Goal: Transaction & Acquisition: Register for event/course

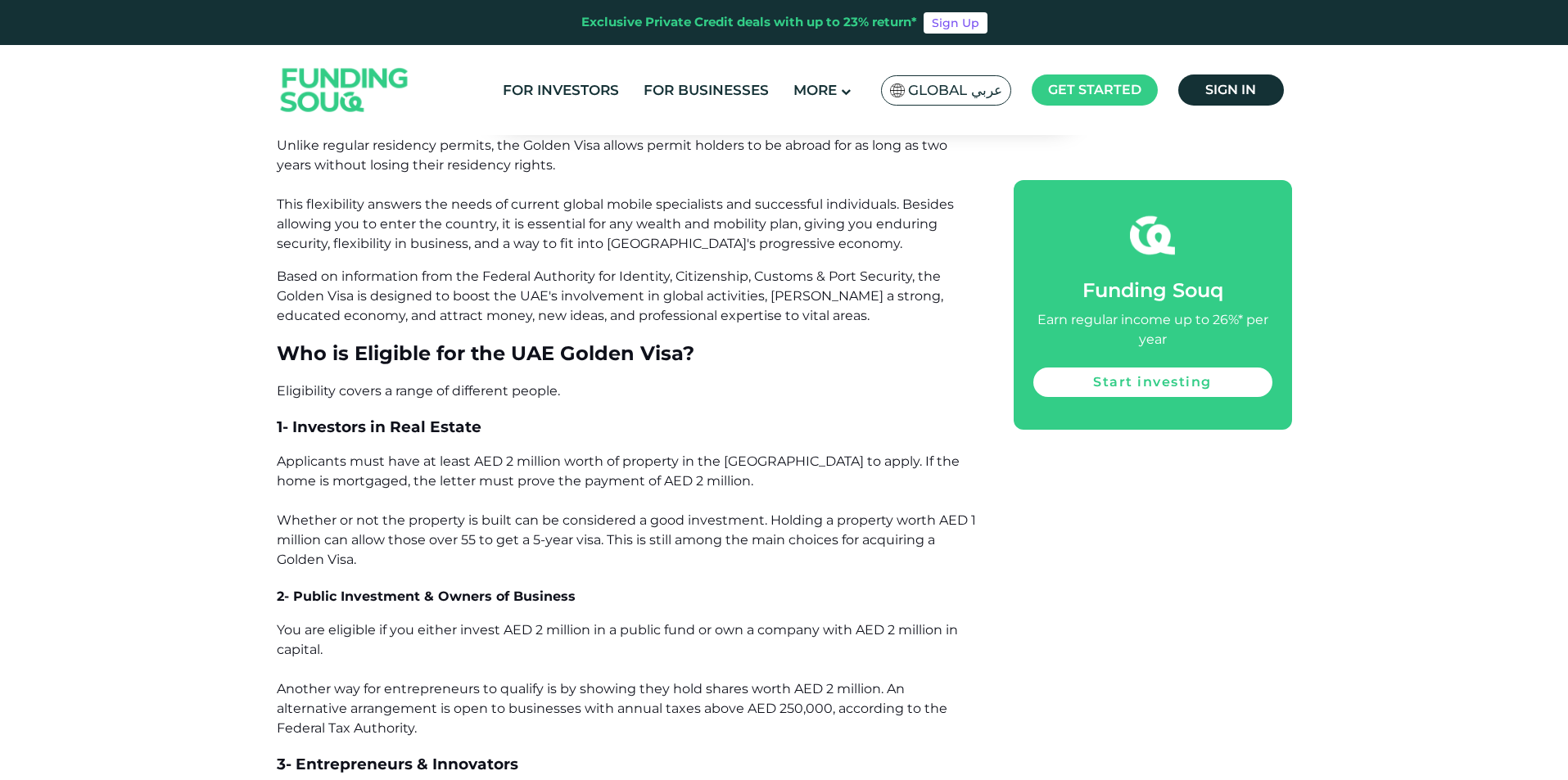
scroll to position [1310, 0]
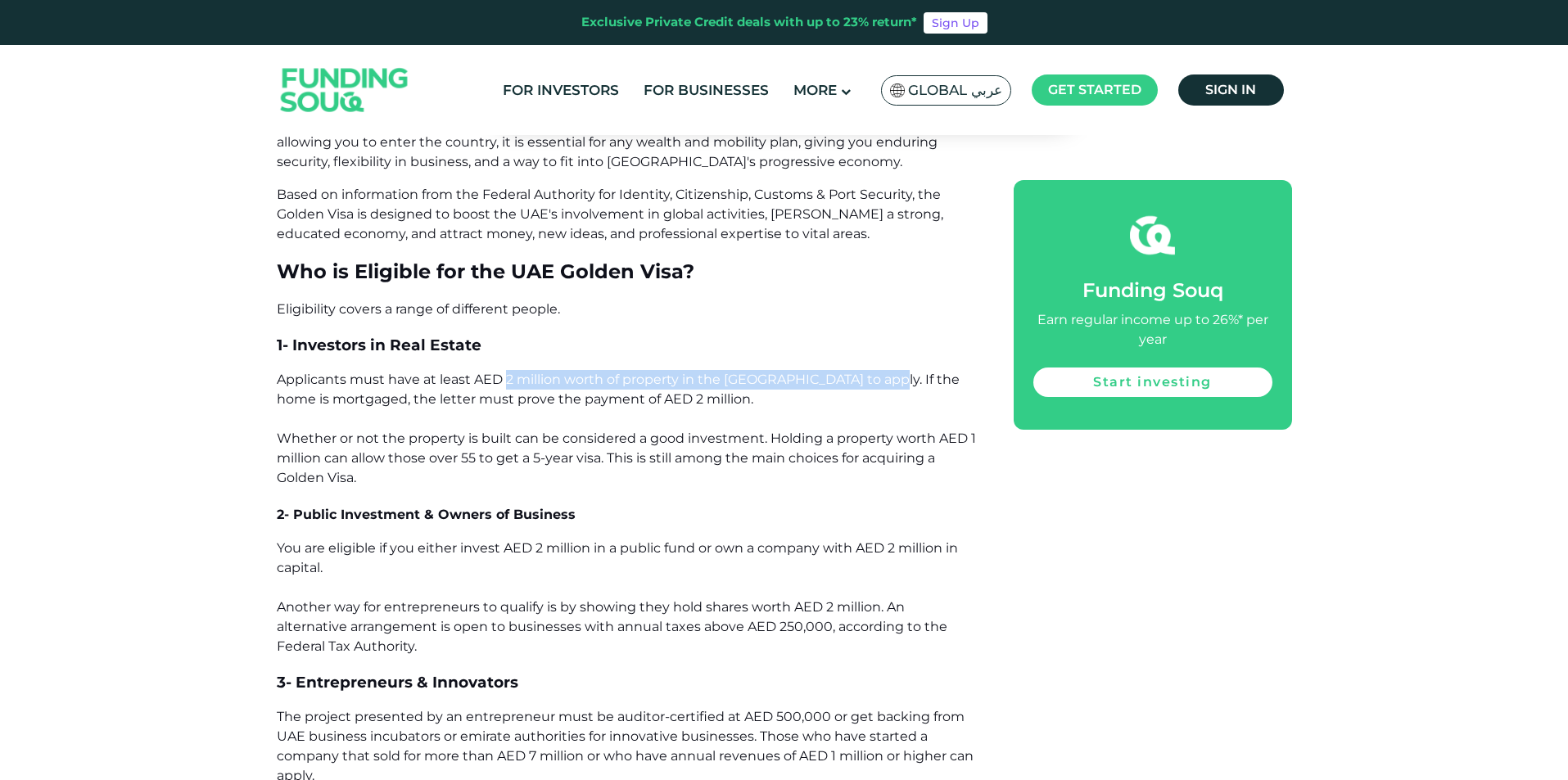
drag, startPoint x: 505, startPoint y: 375, endPoint x: 882, endPoint y: 390, distance: 377.3
click at [882, 390] on p "Applicants must have at least AED 2 million worth of property in the [GEOGRAPHI…" at bounding box center [626, 429] width 700 height 118
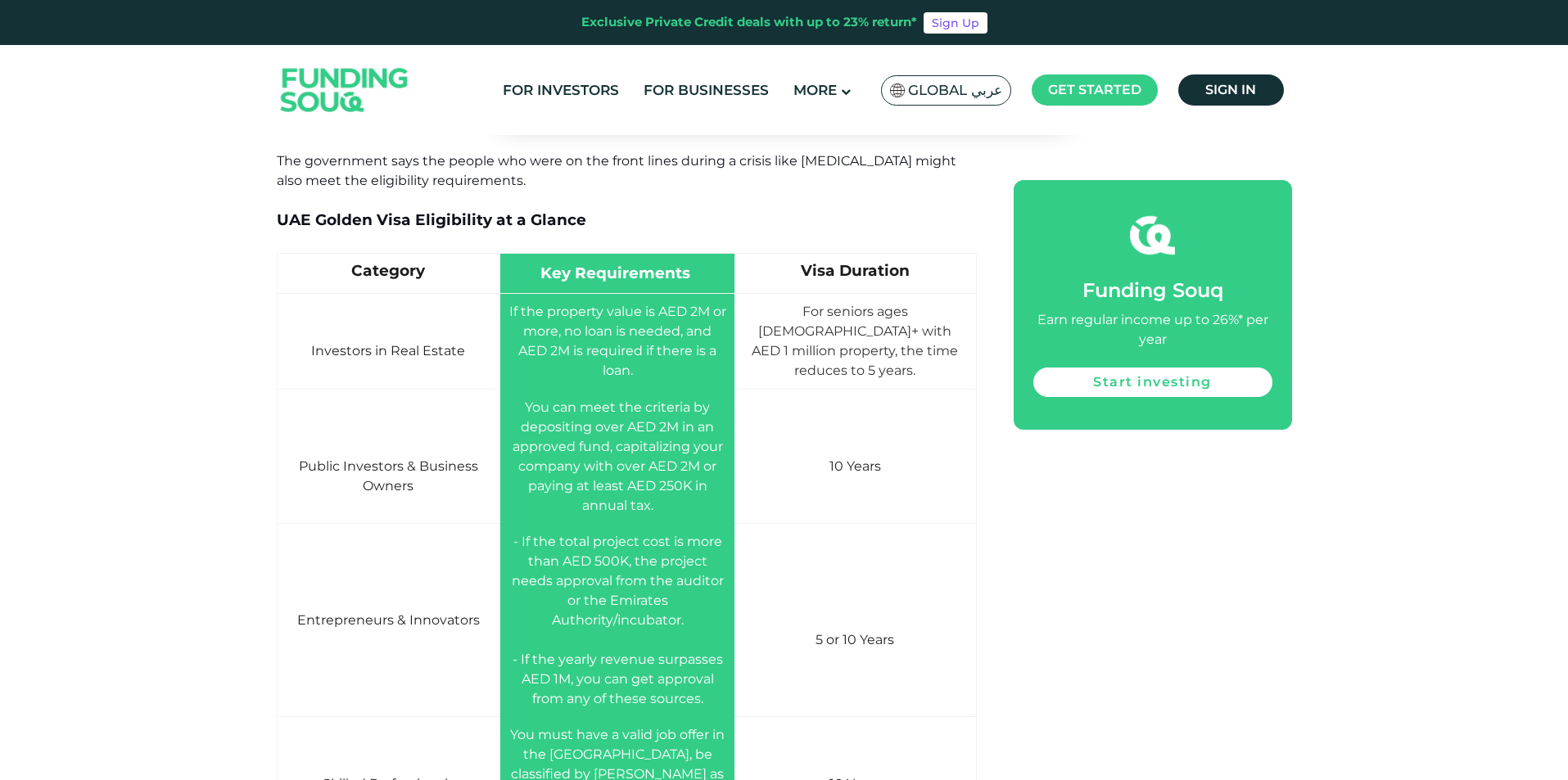
scroll to position [2292, 0]
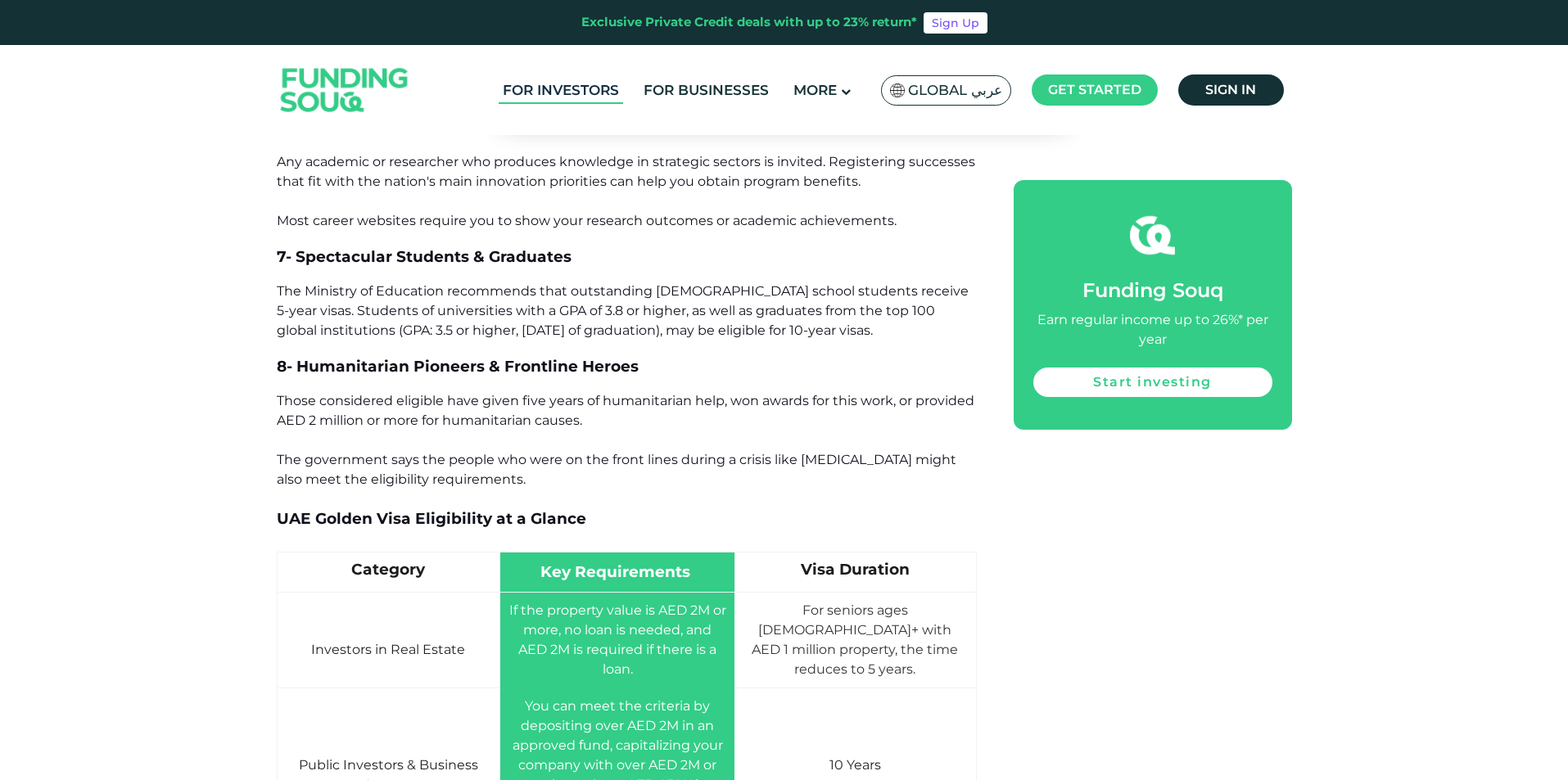
click at [577, 96] on link "For Investors" at bounding box center [560, 90] width 124 height 27
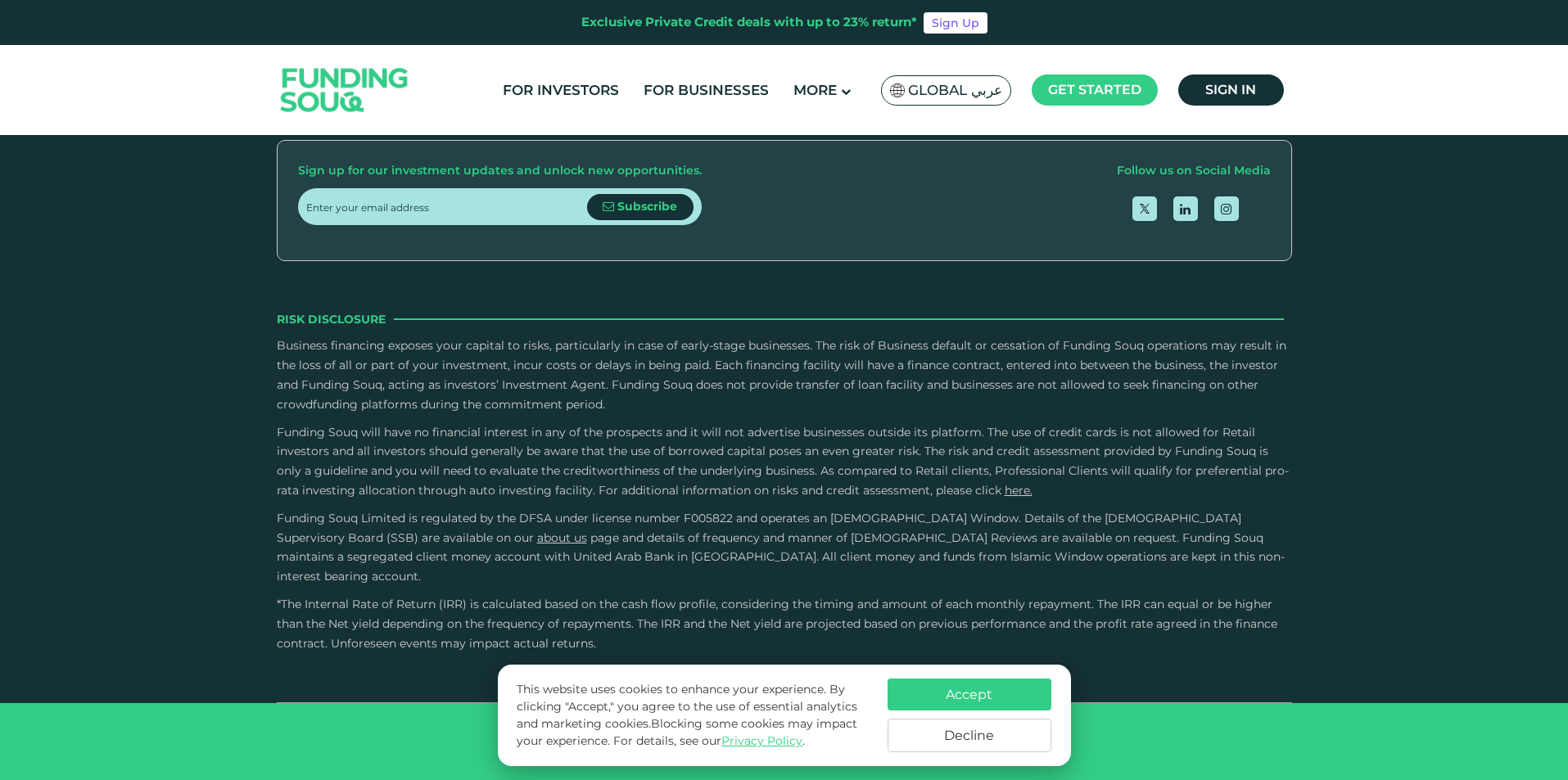
scroll to position [3521, 0]
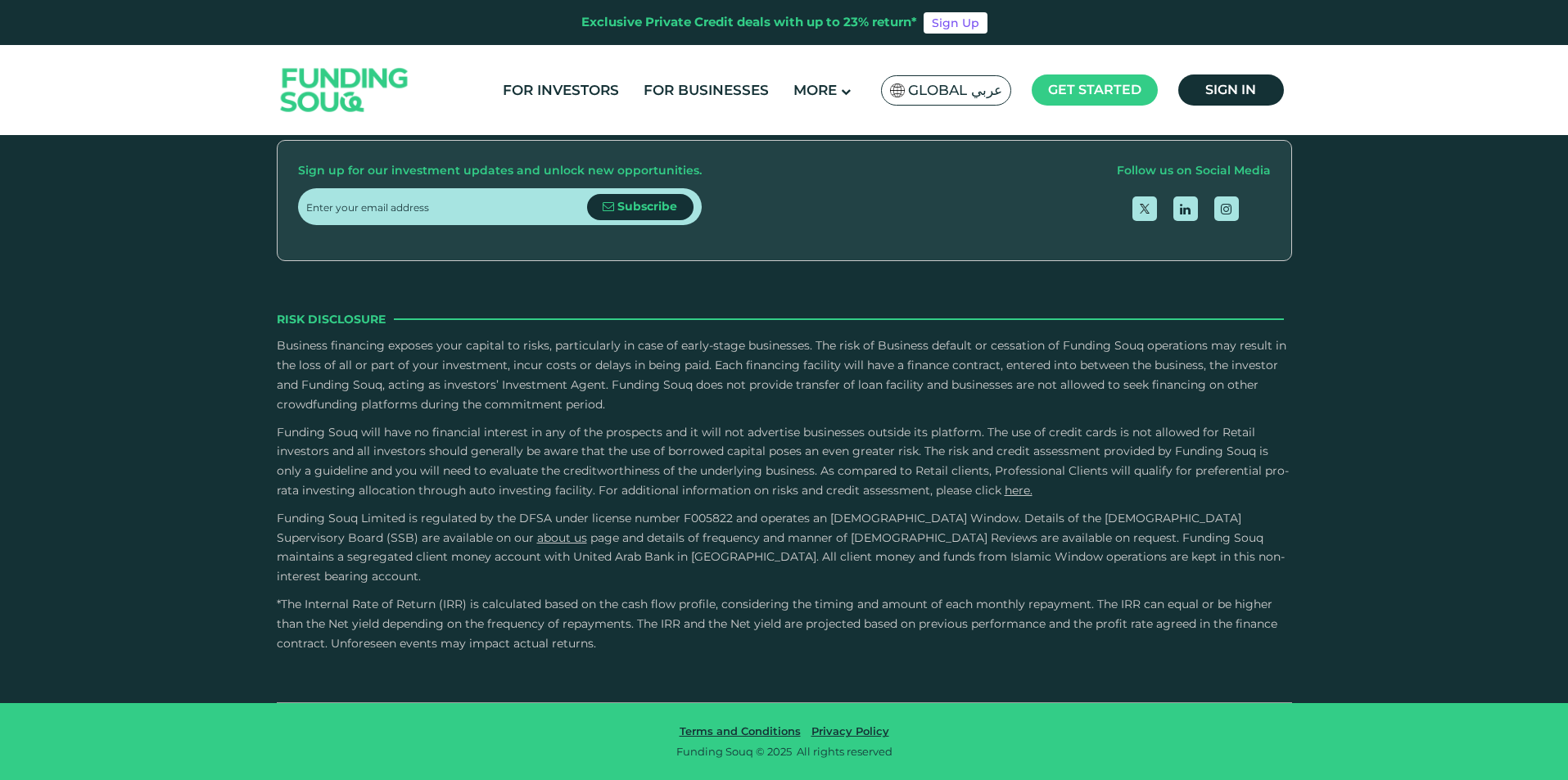
type tc-range-slider "4"
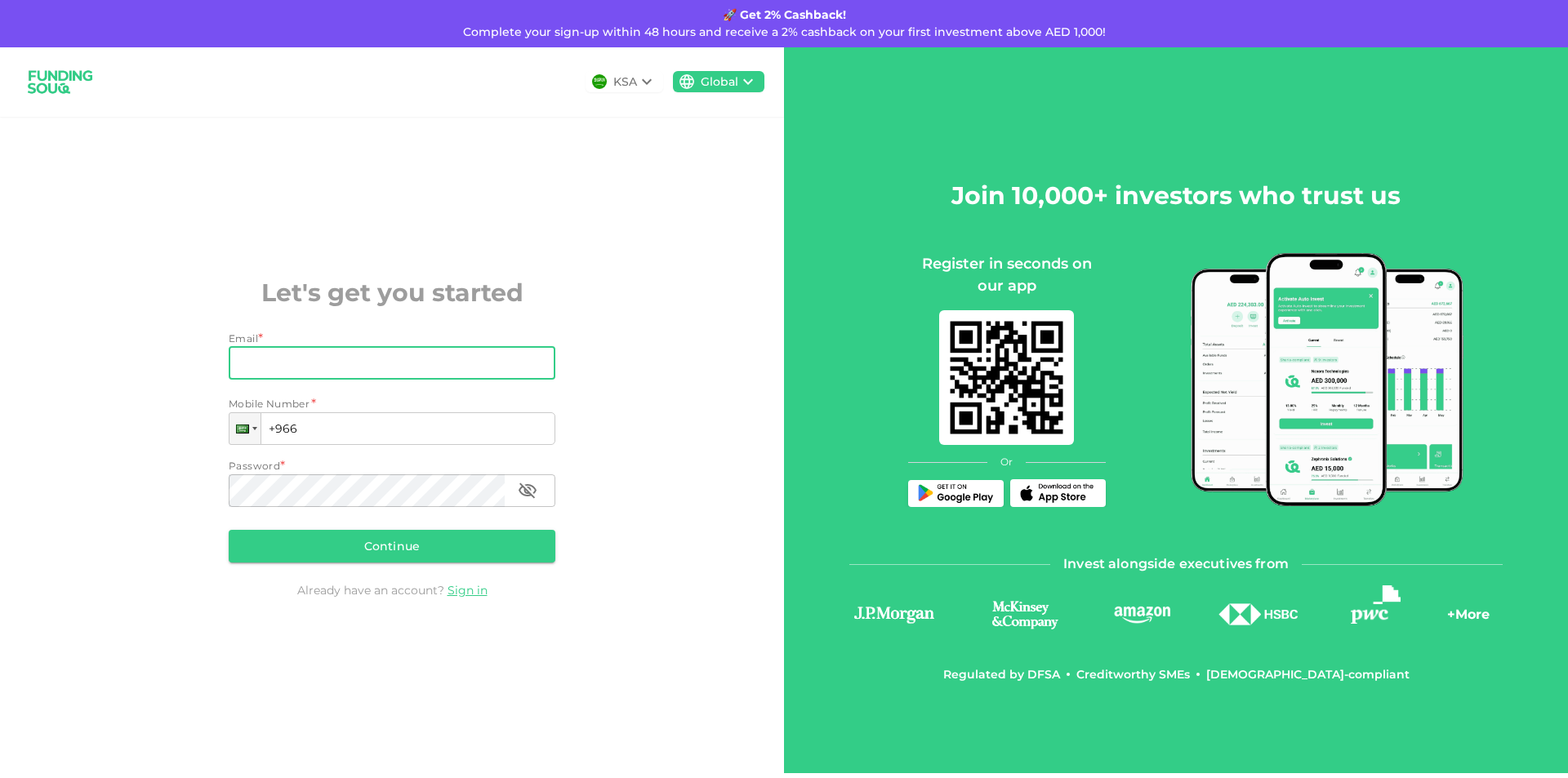
click at [307, 361] on input "Email" at bounding box center [383, 363] width 309 height 32
type input "[EMAIL_ADDRESS][DOMAIN_NAME]"
click at [309, 426] on input "+966" at bounding box center [392, 429] width 327 height 32
type input "[PHONE_NUMBER]"
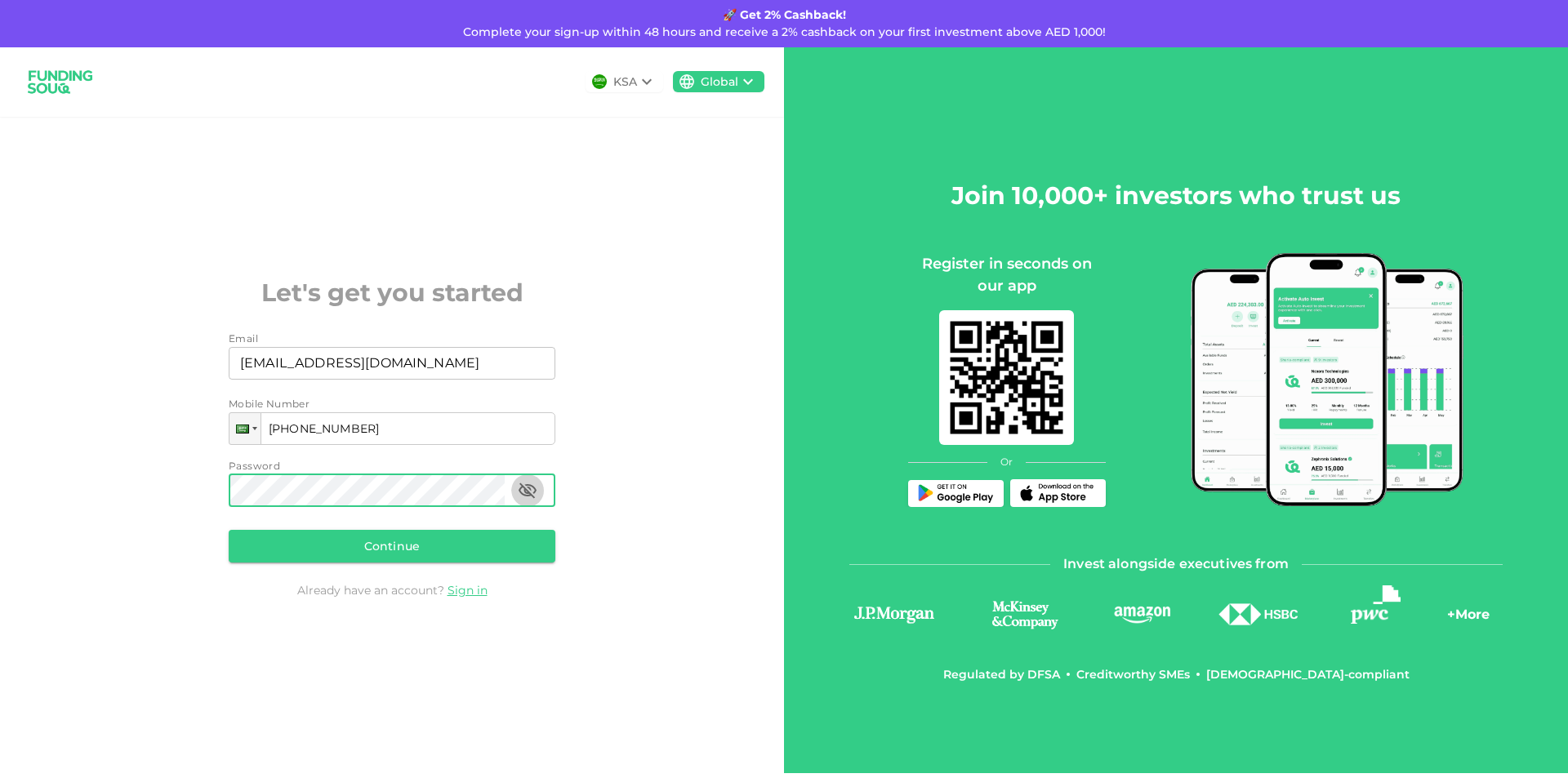
click at [527, 493] on icon "button" at bounding box center [527, 490] width 18 height 16
click at [408, 549] on button "Continue" at bounding box center [392, 546] width 327 height 32
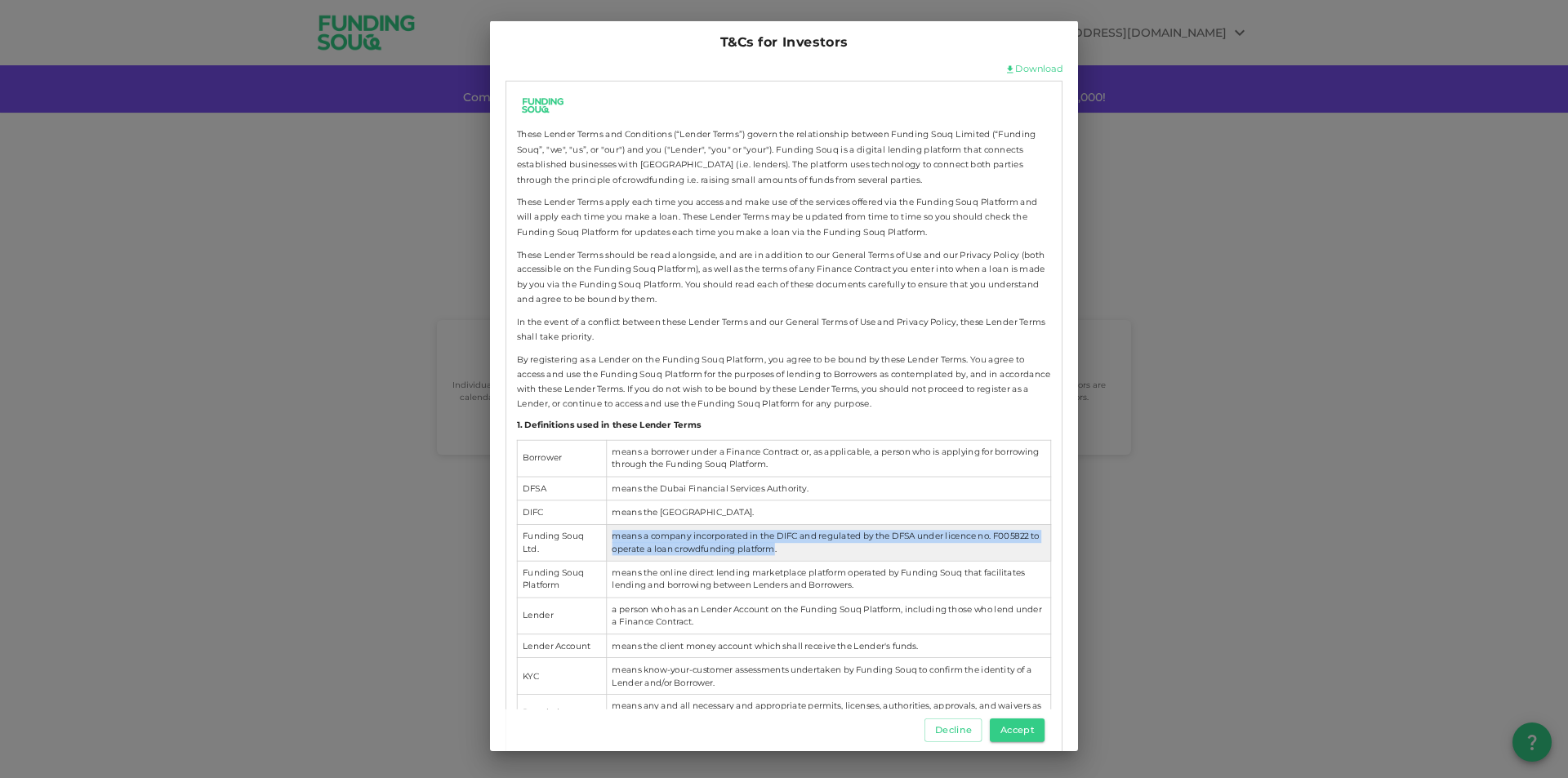
drag, startPoint x: 611, startPoint y: 537, endPoint x: 783, endPoint y: 550, distance: 172.5
click at [783, 550] on td "means a company incorporated in the DIFC and regulated by the DFSA under licenc…" at bounding box center [829, 543] width 444 height 37
copy td "means a company incorporated in the DIFC and regulated by the DFSA under licenc…"
